Goal: Go to known website: Go to known website

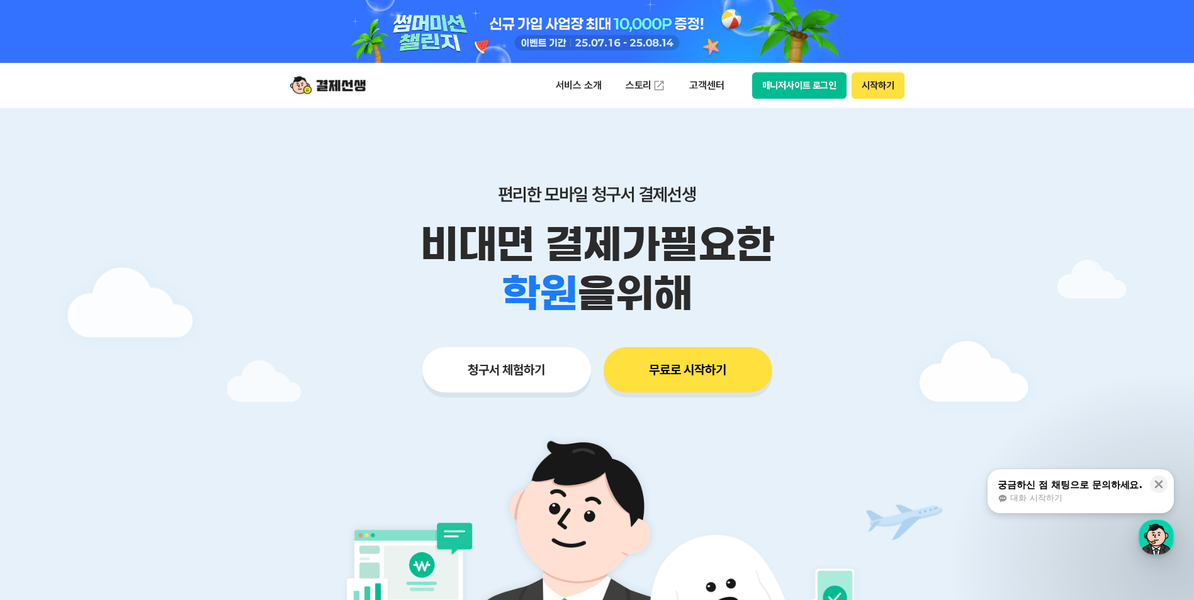
click at [810, 85] on button "매니저사이트 로그인" at bounding box center [799, 85] width 95 height 26
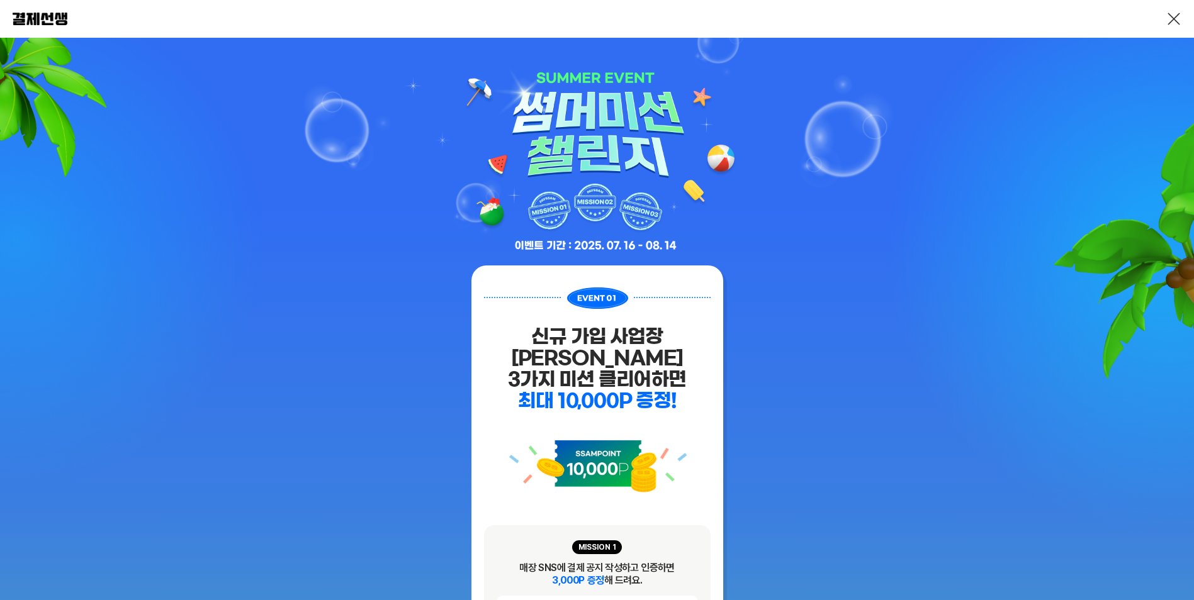
click at [1168, 20] on link at bounding box center [1173, 18] width 15 height 15
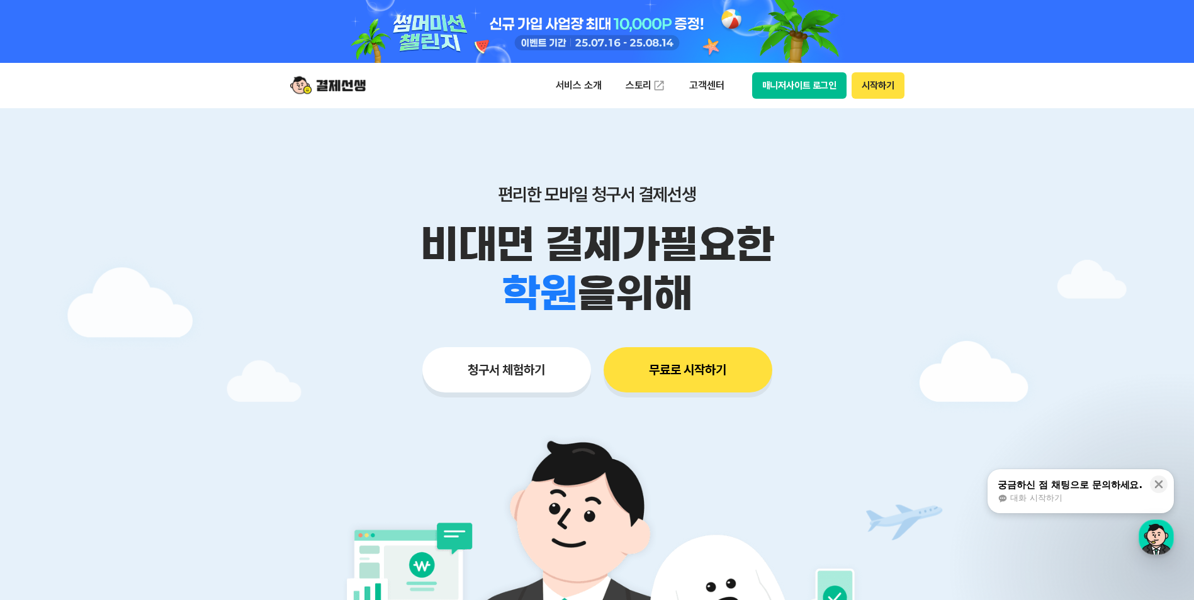
click at [798, 85] on button "매니저사이트 로그인" at bounding box center [799, 85] width 95 height 26
